Goal: Use online tool/utility

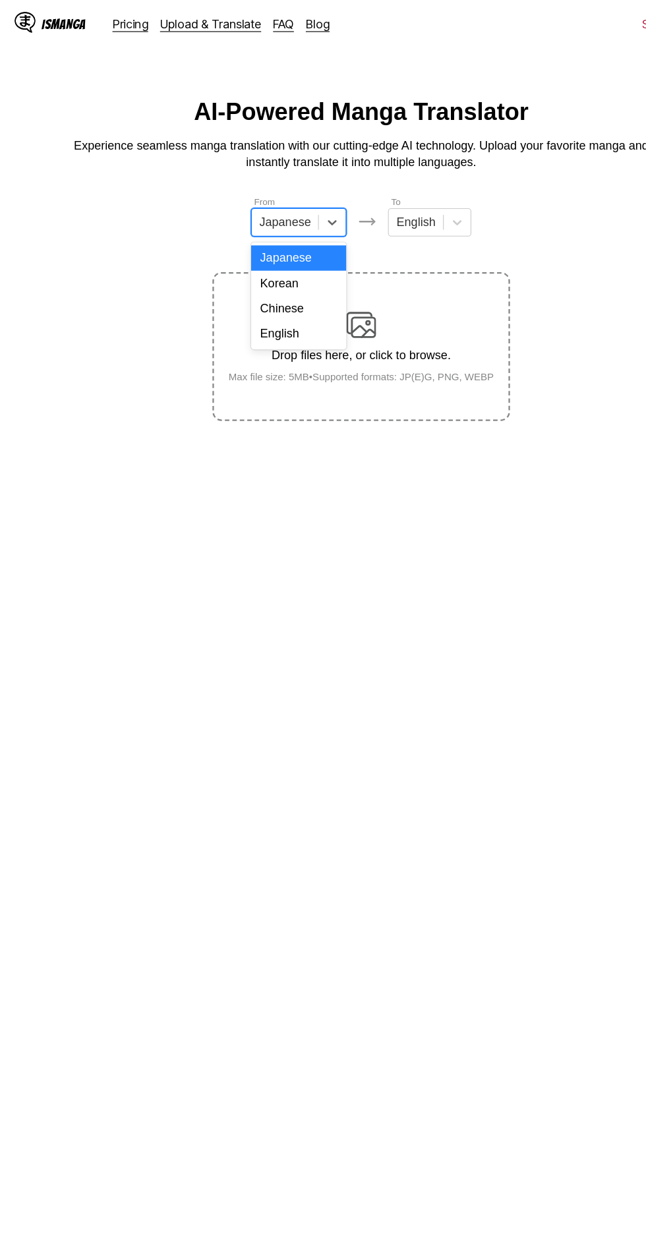
click at [286, 288] on div "English" at bounding box center [267, 296] width 84 height 22
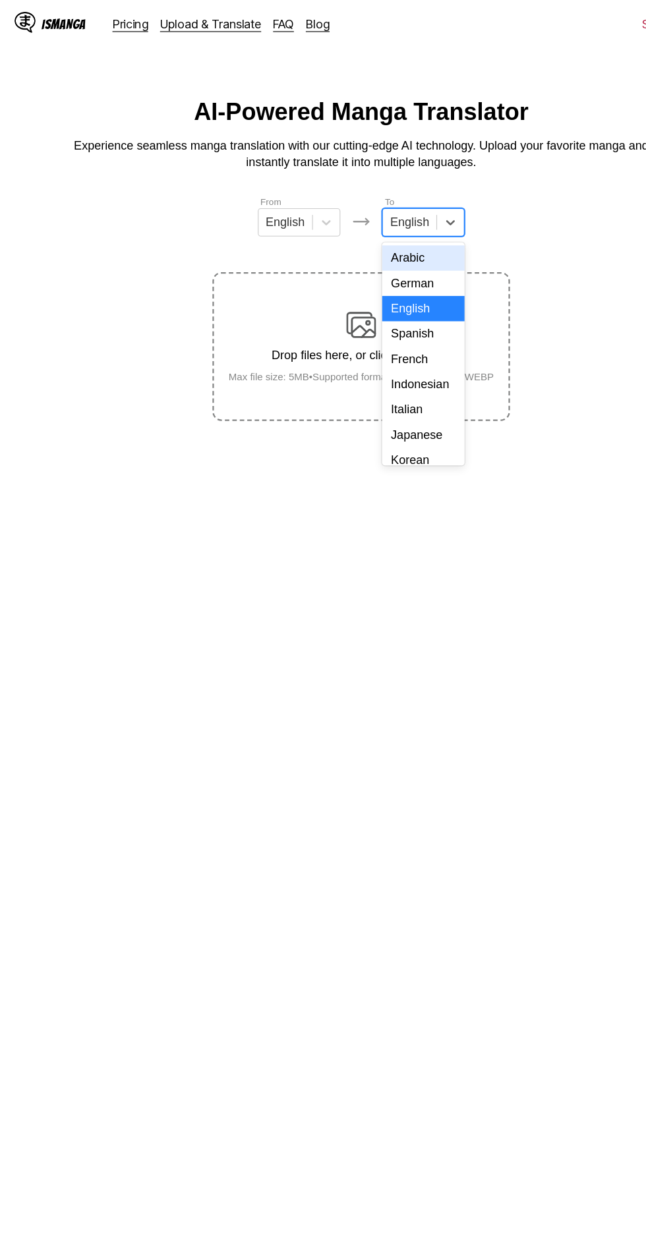
click at [387, 334] on div "Indonesian" at bounding box center [377, 341] width 73 height 22
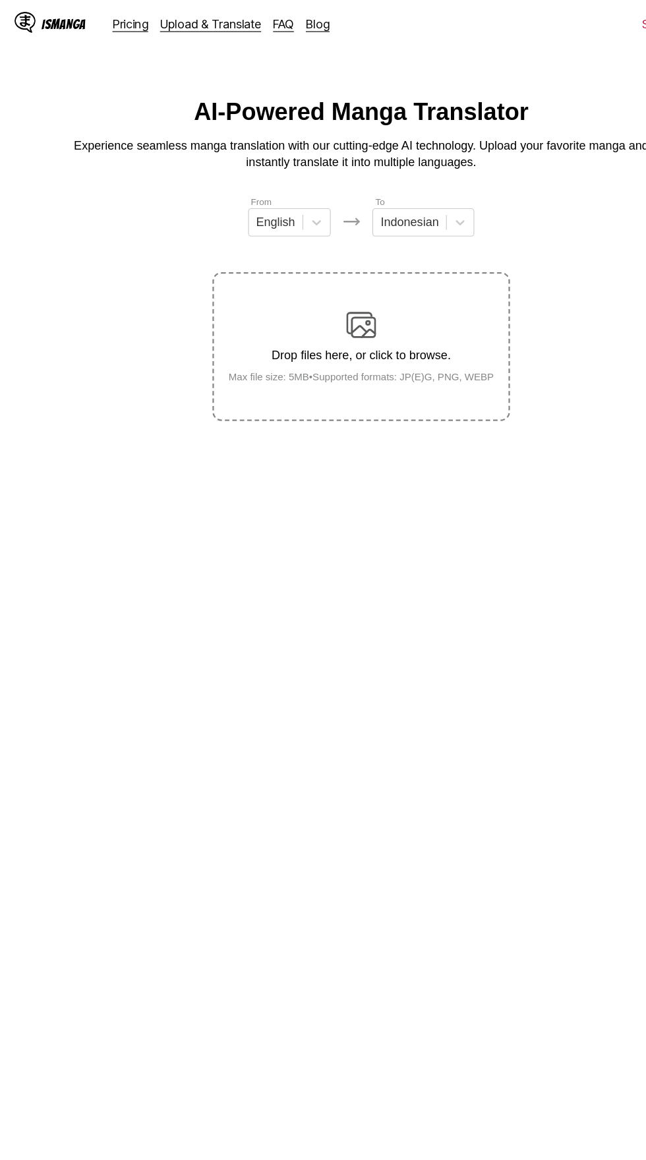
click at [337, 275] on div "Drop files here, or click to browse. Max file size: 5MB • Supported formats: JP…" at bounding box center [323, 307] width 256 height 64
click at [0, 0] on input "Drop files here, or click to browse. Max file size: 5MB • Supported formats: JP…" at bounding box center [0, 0] width 0 height 0
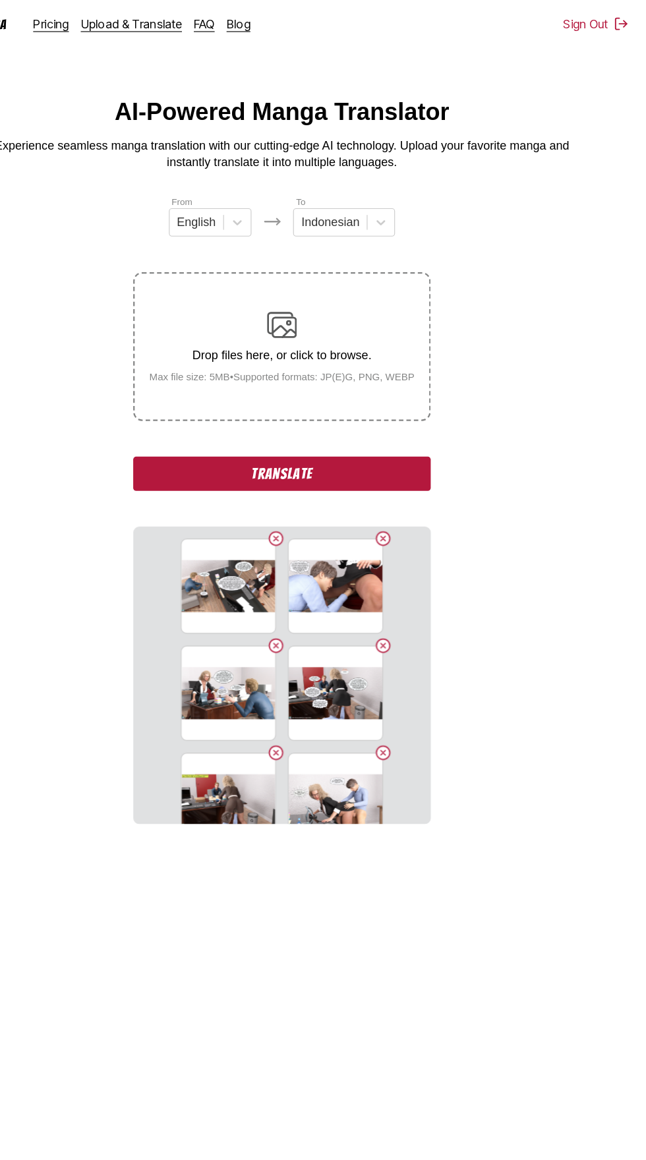
click at [382, 405] on button "Translate" at bounding box center [323, 420] width 264 height 30
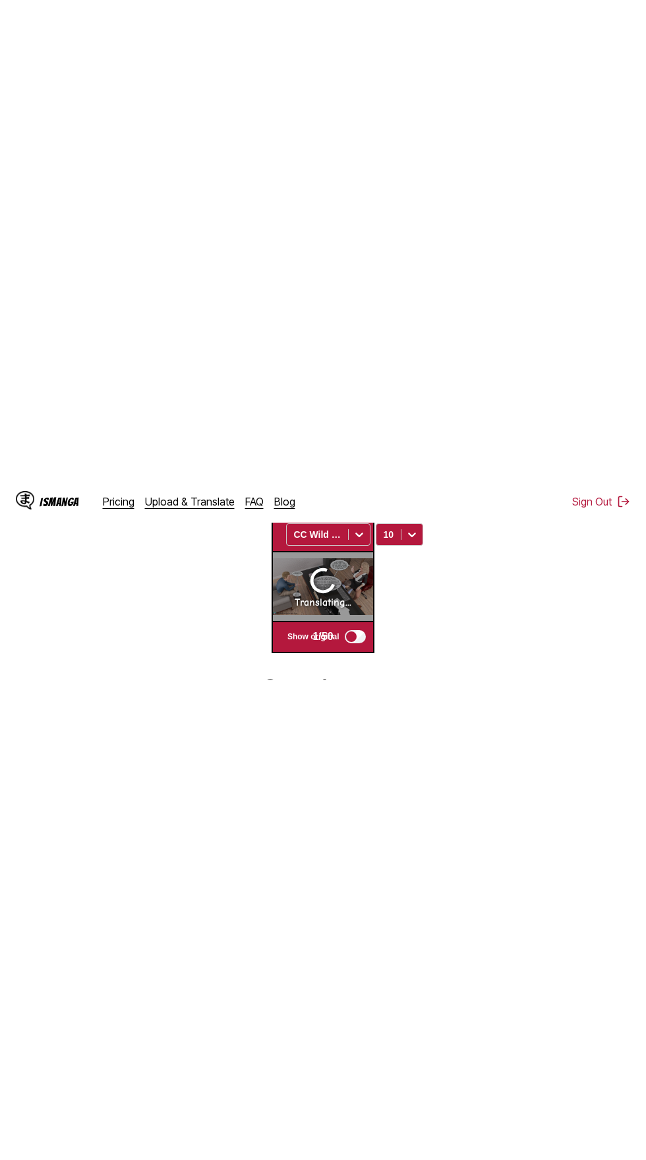
scroll to position [247, 0]
